Goal: Information Seeking & Learning: Find specific fact

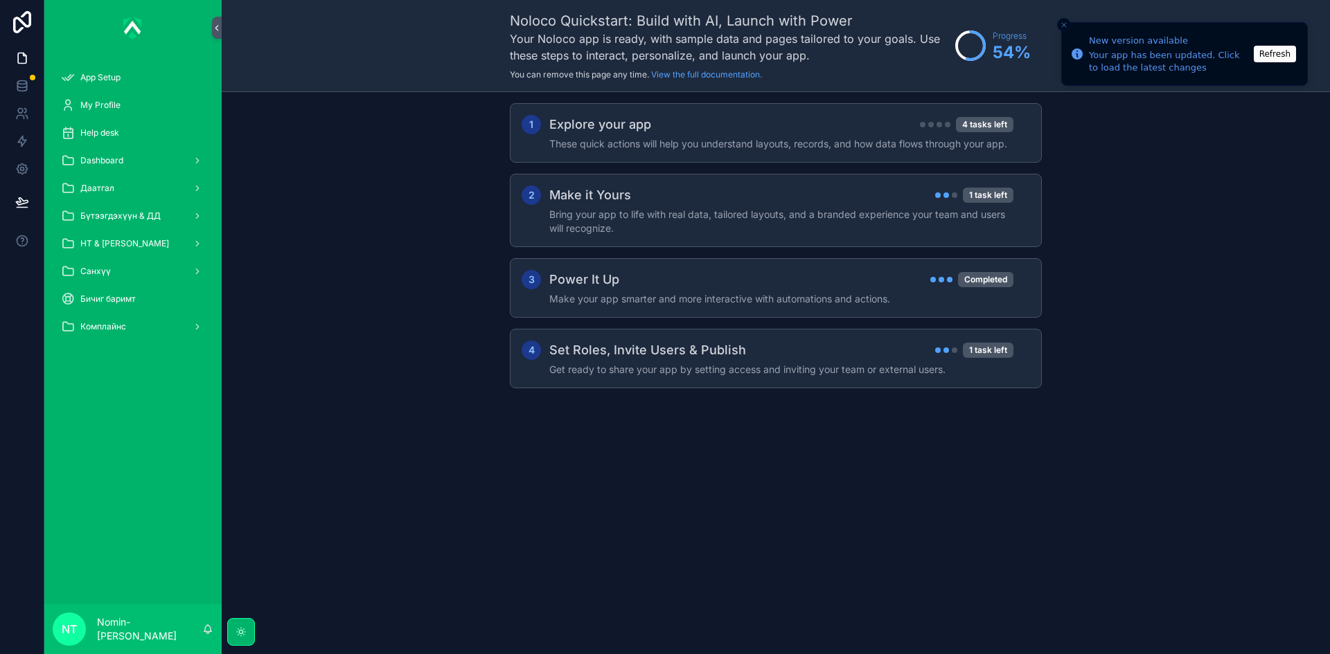
click at [83, 272] on span "Санхүү" at bounding box center [95, 271] width 30 height 11
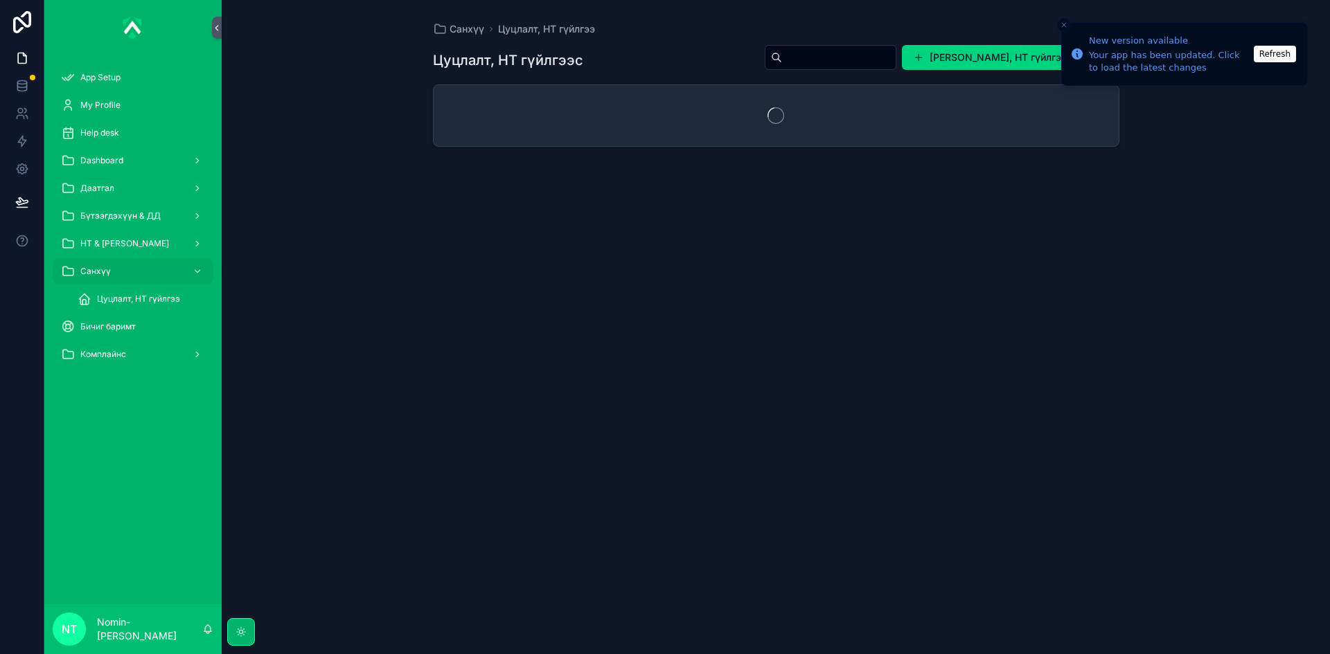
click at [108, 303] on span "Цуцлалт, НТ гүйлгээ" at bounding box center [138, 299] width 83 height 11
click at [177, 301] on span "Цуцлалт, НТ гүйлгээ" at bounding box center [138, 299] width 83 height 11
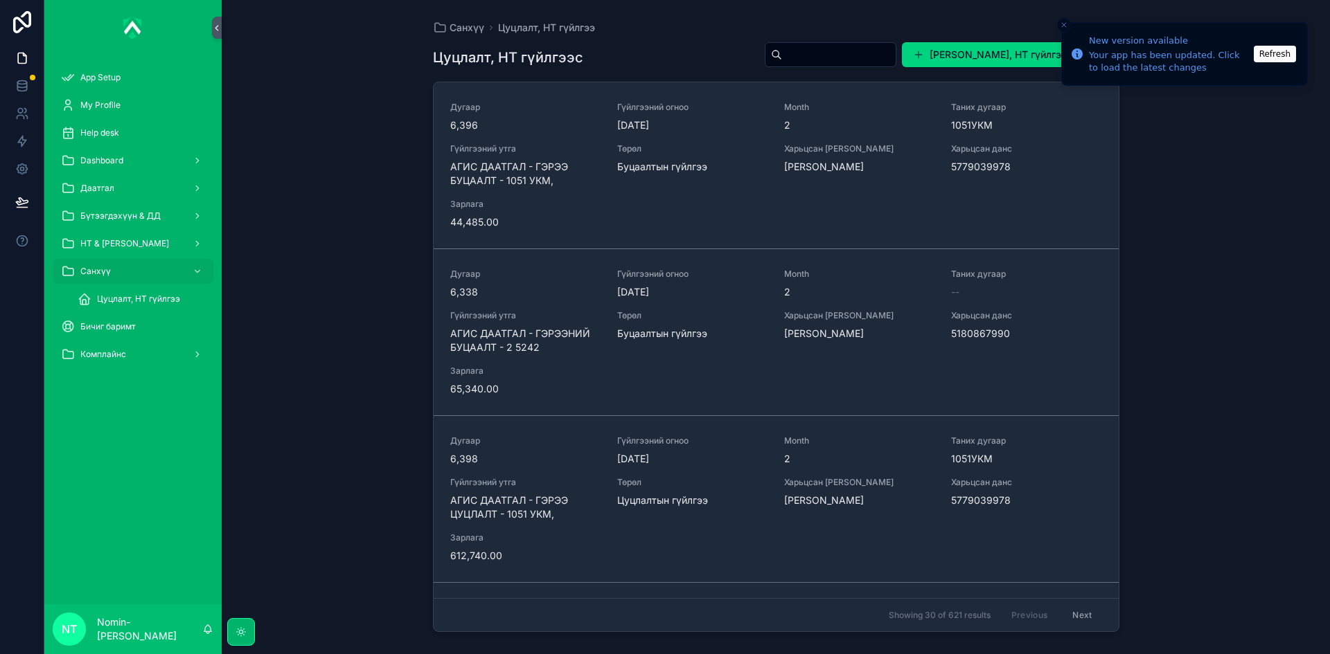
click at [163, 301] on span "Цуцлалт, НТ гүйлгээ" at bounding box center [138, 299] width 83 height 11
click at [726, 188] on div "Дугаар 6,396 Гүйлгээний огноо [DATE] Month 2 Таних дугаар 1051УКМ Гүйлгээний ут…" at bounding box center [776, 165] width 652 height 127
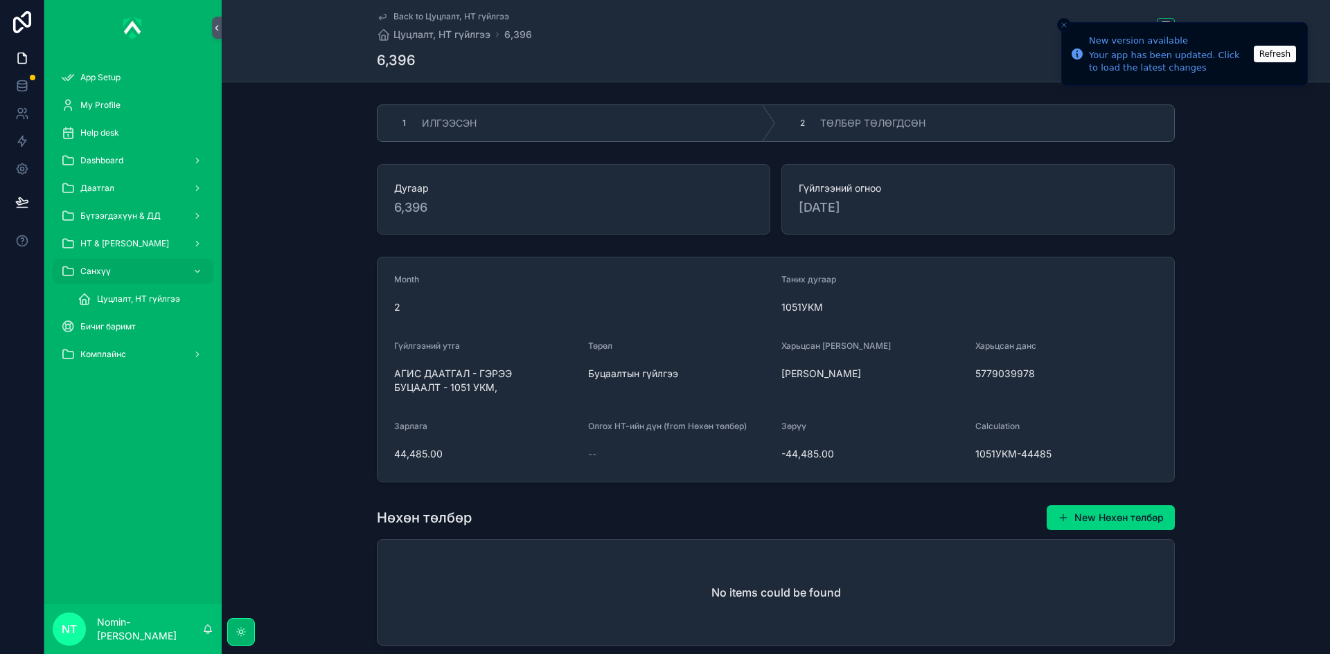
click at [872, 135] on div "2 ТӨЛБӨР ТӨЛӨГДСӨН" at bounding box center [975, 123] width 398 height 36
drag, startPoint x: 968, startPoint y: 373, endPoint x: 1041, endPoint y: 379, distance: 73.0
click at [1053, 380] on form "Month 2 Таних дугаар 1051УКМ Гүйлгээний утга АГИС ДААТГАЛ - ГЭРЭЭ БУЦААЛТ - 105…" at bounding box center [775, 370] width 796 height 224
drag, startPoint x: 972, startPoint y: 375, endPoint x: 1029, endPoint y: 373, distance: 57.5
click at [1029, 373] on span "5779039978" at bounding box center [1066, 374] width 183 height 14
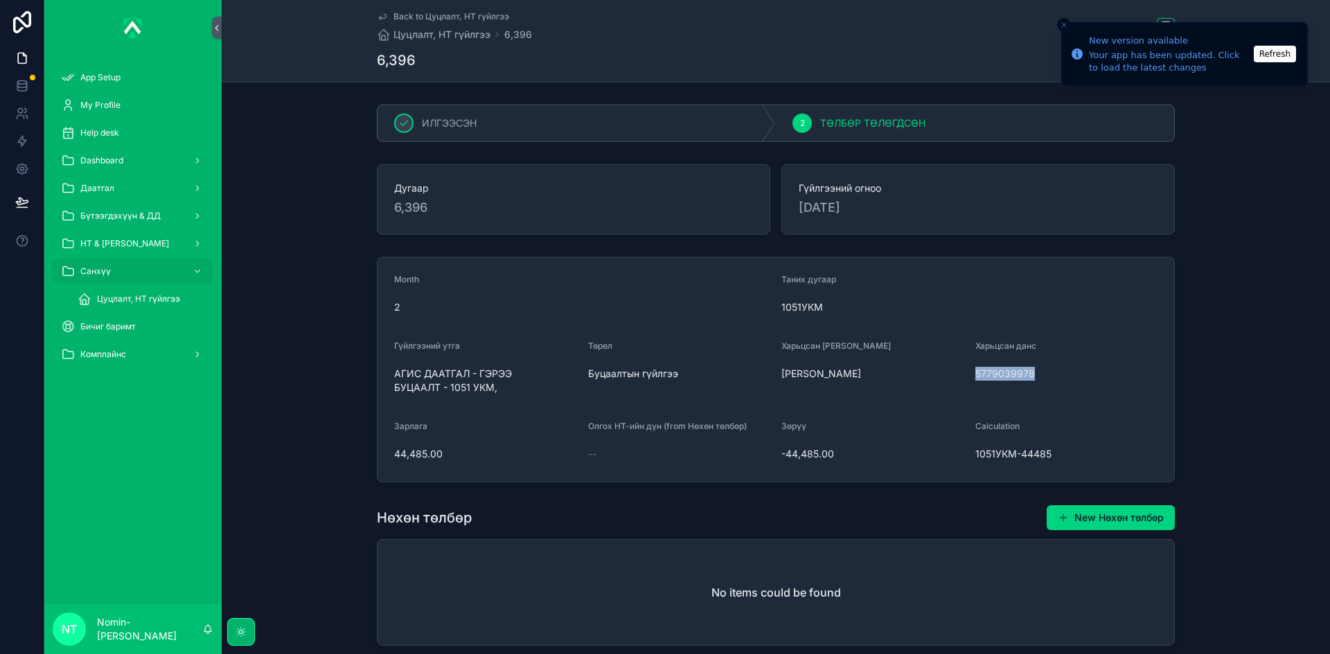
copy span "5779039978"
drag, startPoint x: 389, startPoint y: 452, endPoint x: 650, endPoint y: 476, distance: 262.3
click at [438, 454] on form "Month 2 Таних дугаар 1051УКМ Гүйлгээний утга АГИС ДААТГАЛ - ГЭРЭЭ БУЦААЛТ - 105…" at bounding box center [775, 370] width 796 height 224
drag, startPoint x: 389, startPoint y: 374, endPoint x: 498, endPoint y: 391, distance: 110.0
click at [498, 391] on form "Month 2 Таних дугаар 1051УКМ Гүйлгээний утга АГИС ДААТГАЛ - ГЭРЭЭ БУЦААЛТ - 105…" at bounding box center [775, 370] width 796 height 224
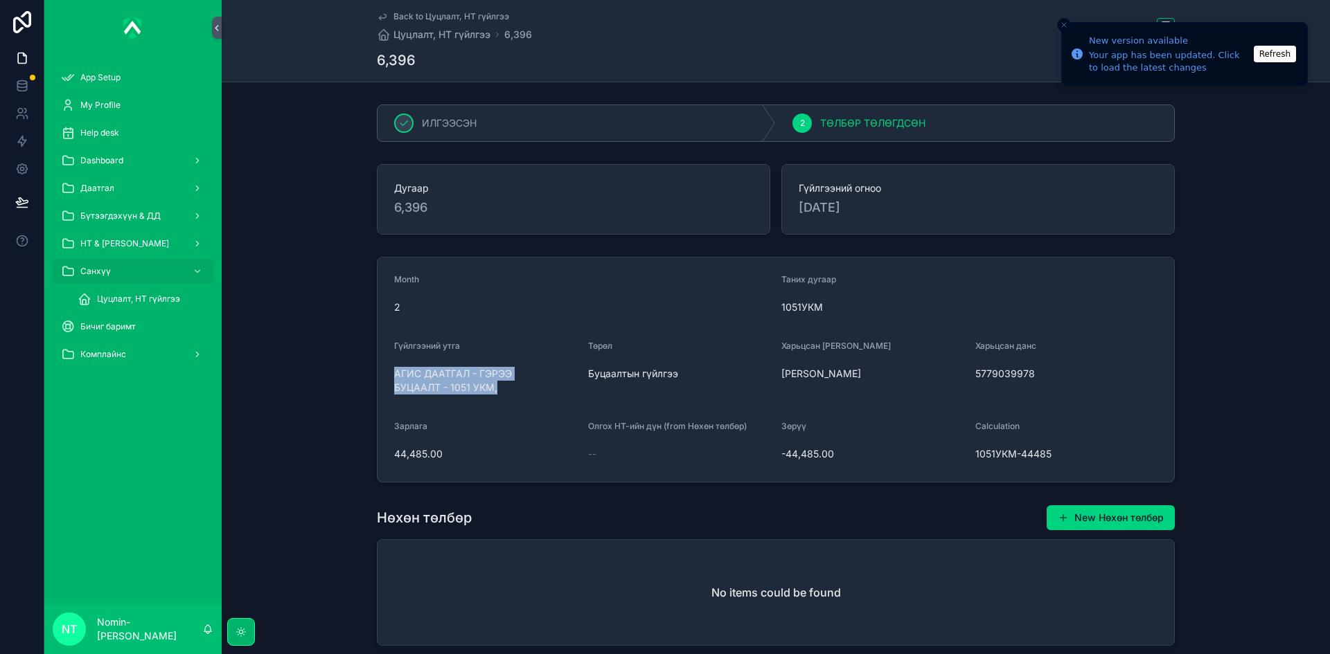
copy span "АГИС ДААТГАЛ - ГЭРЭЭ БУЦААЛТ - 1051 УКМ,"
click at [105, 303] on span "Цуцлалт, НТ гүйлгээ" at bounding box center [138, 299] width 83 height 11
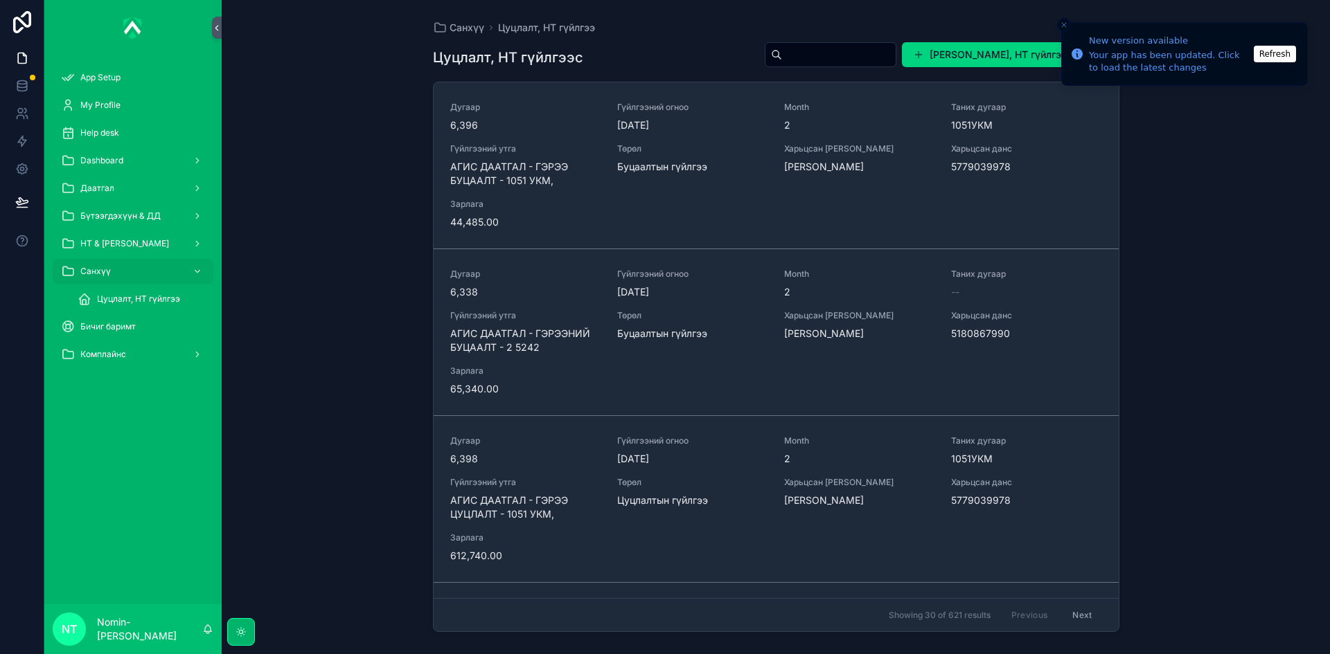
click at [578, 319] on span "Гүйлгээний утга" at bounding box center [525, 315] width 150 height 11
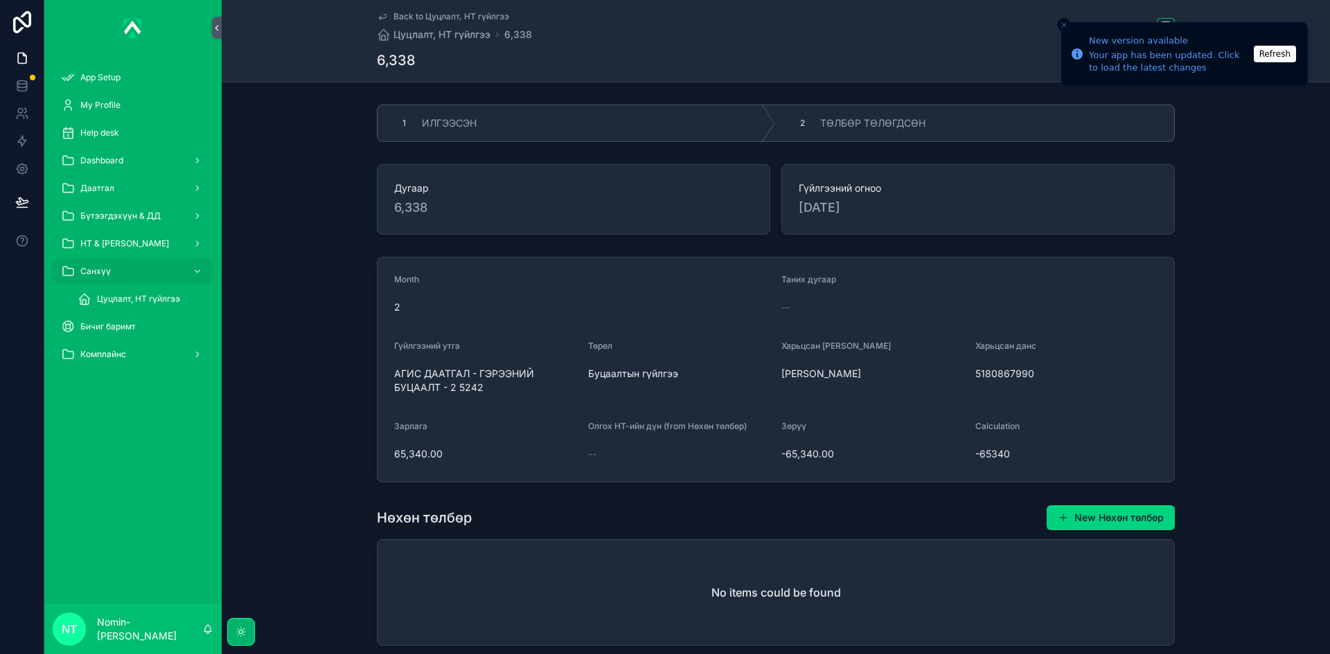
click at [143, 298] on span "Цуцлалт, НТ гүйлгээ" at bounding box center [138, 299] width 83 height 11
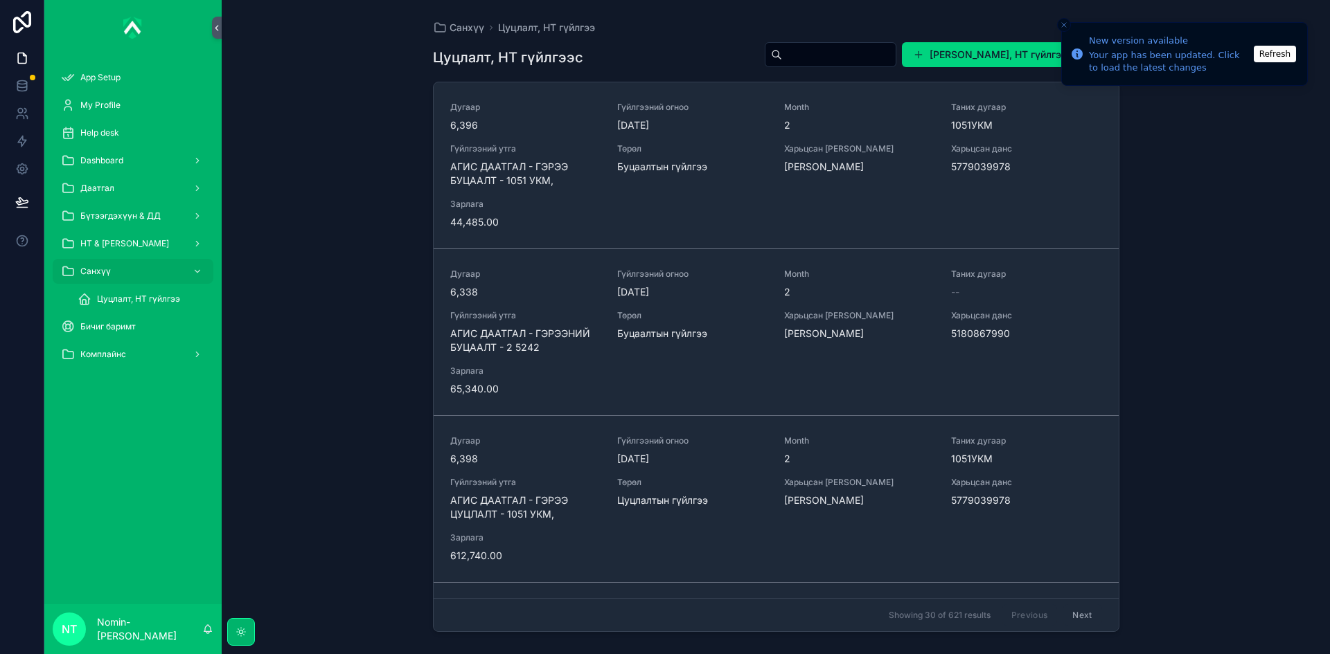
click at [143, 301] on span "Цуцлалт, НТ гүйлгээ" at bounding box center [138, 299] width 83 height 11
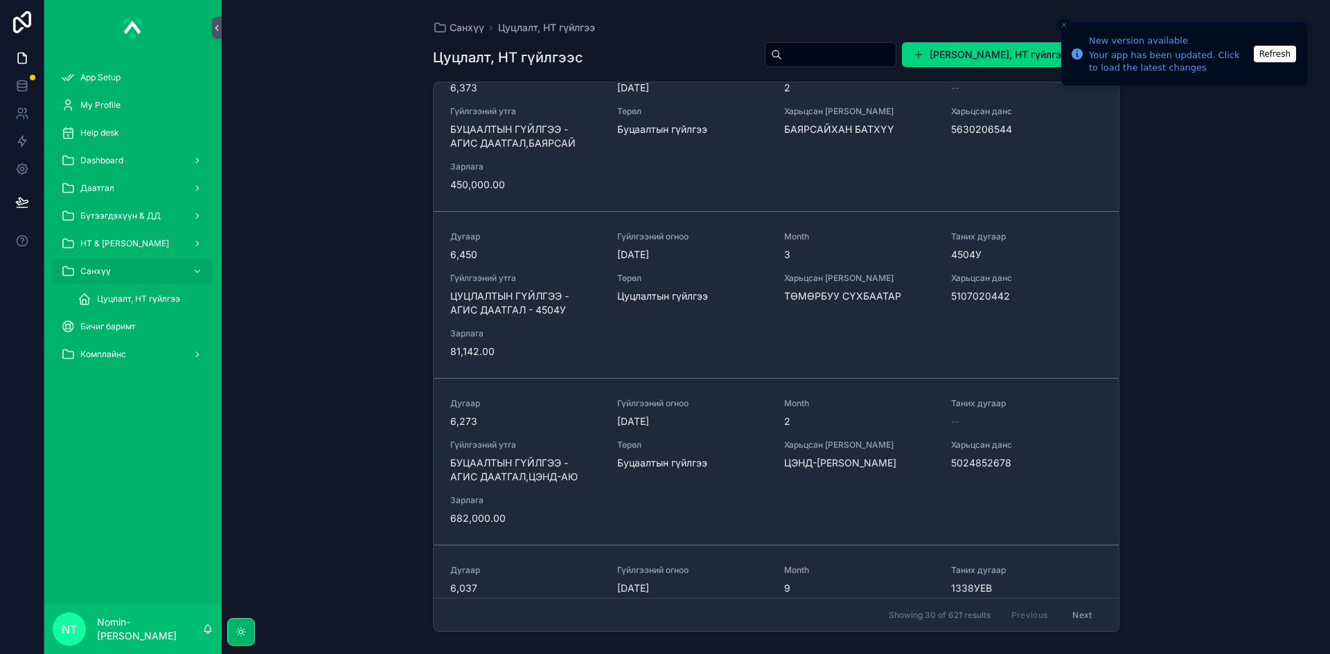
drag, startPoint x: 447, startPoint y: 291, endPoint x: 546, endPoint y: 314, distance: 101.0
click at [546, 314] on link "Дугаар 6,450 Гүйлгээний огноо [DATE] Month 3 Таних дугаар 4504У Гүйлгээний утга…" at bounding box center [776, 295] width 685 height 167
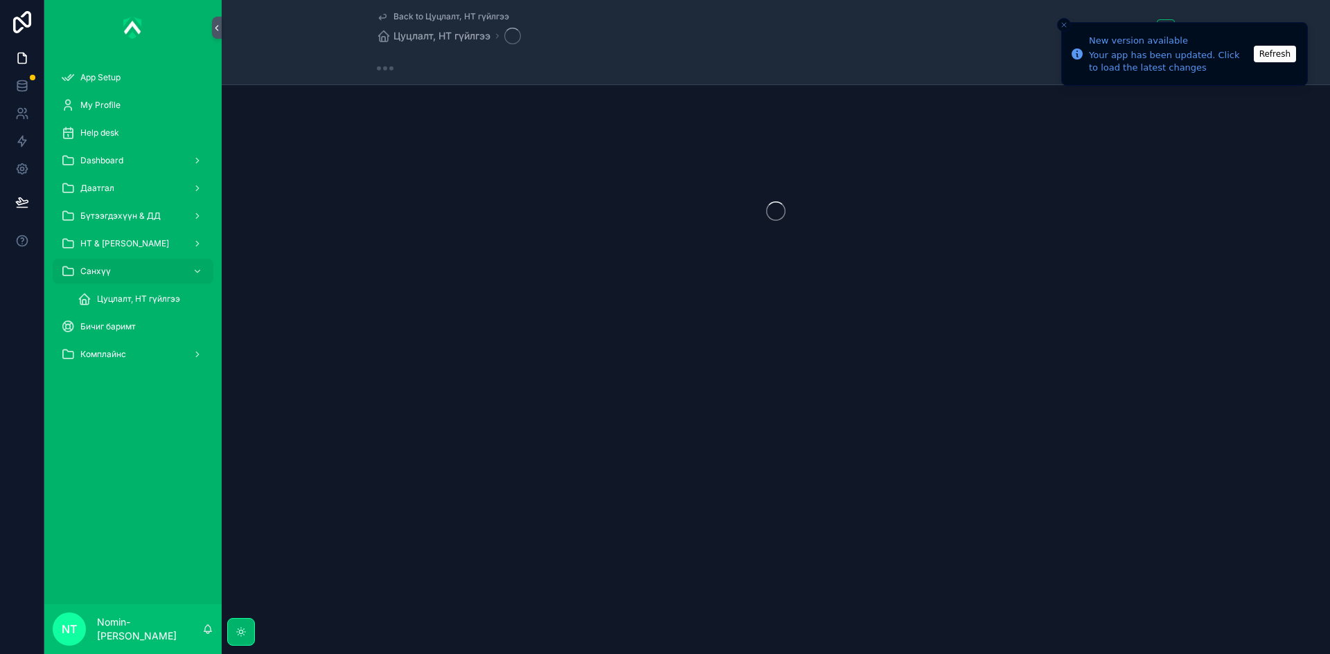
click at [551, 307] on div "scrollable content" at bounding box center [776, 211] width 1108 height 219
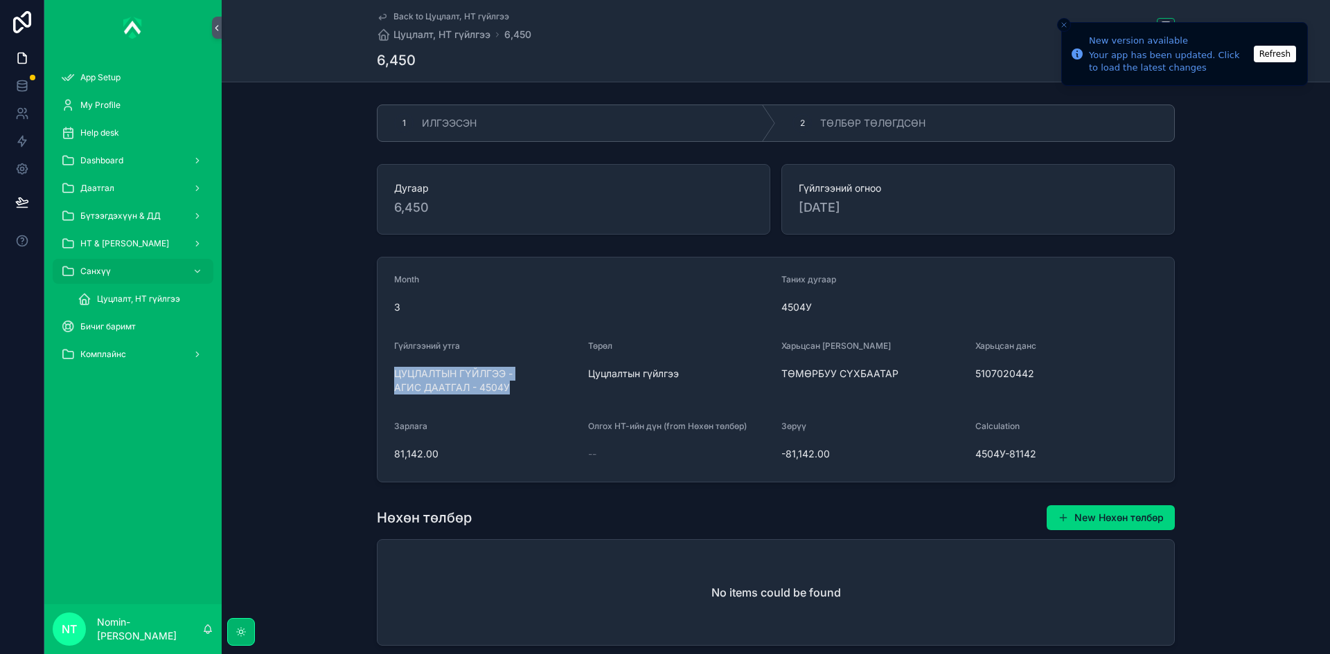
drag, startPoint x: 390, startPoint y: 371, endPoint x: 505, endPoint y: 393, distance: 116.9
click at [505, 393] on form "Month 3 Таних дугаар 4504У Гүйлгээний утга ЦУЦЛАЛТЫН ГҮЙЛГЭЭ - АГИС ДААТГАЛ - 4…" at bounding box center [775, 370] width 796 height 224
copy span "ЦУЦЛАЛТЫН ГҮЙЛГЭЭ - АГИС ДААТГАЛ - 4504У"
